Goal: Task Accomplishment & Management: Manage account settings

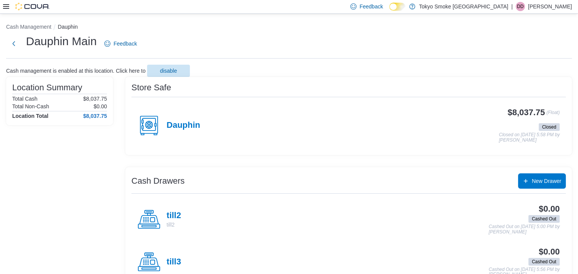
click at [284, 5] on p "Darian Demeria" at bounding box center [550, 6] width 44 height 9
click at [284, 69] on span "Sign Out" at bounding box center [522, 73] width 21 height 8
